Goal: Find specific page/section: Locate a particular part of the current website

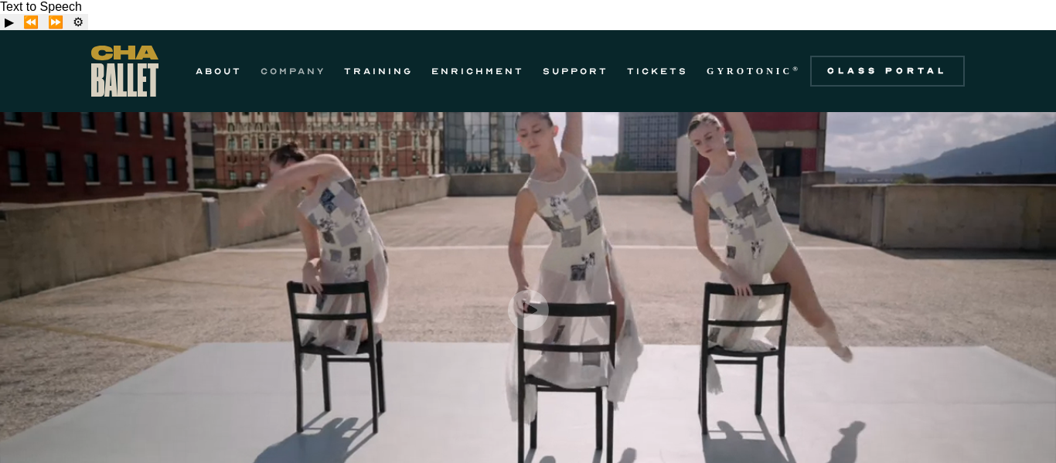
click at [305, 62] on link "COMPANY" at bounding box center [293, 71] width 65 height 19
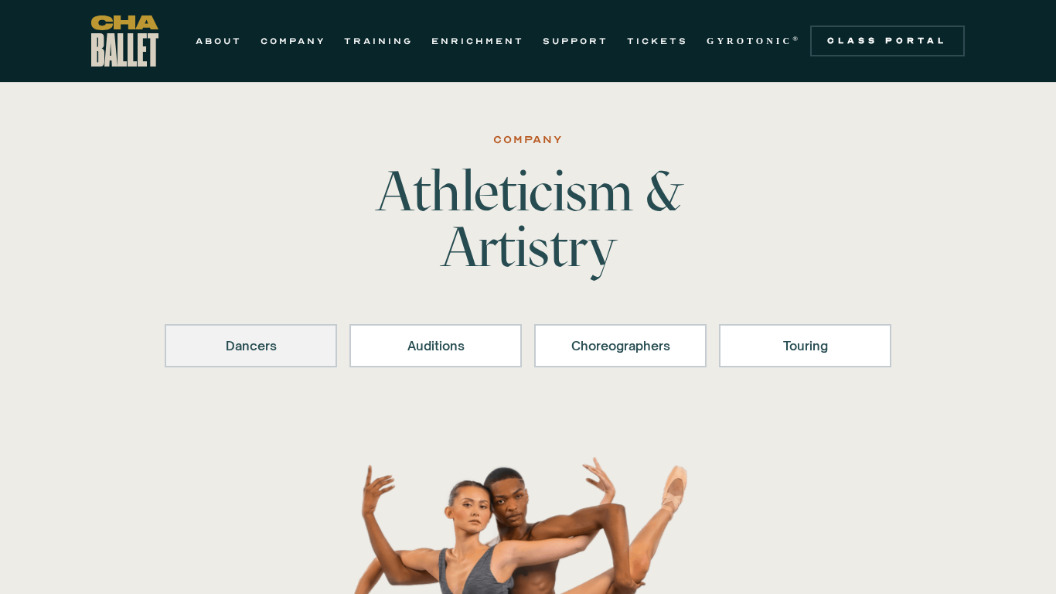
click at [285, 347] on div "Dancers" at bounding box center [251, 345] width 132 height 19
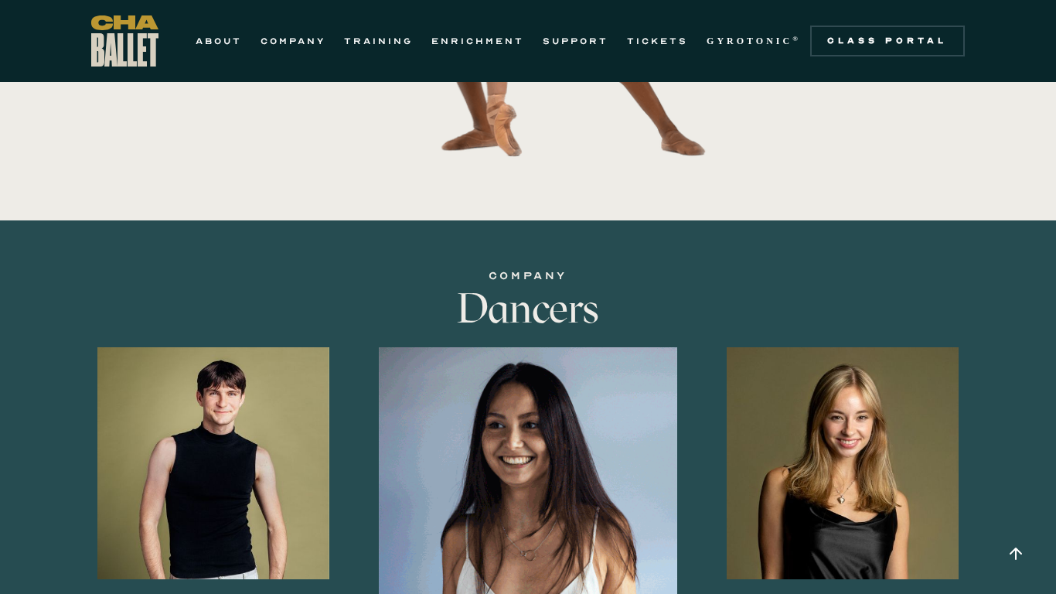
scroll to position [962, 0]
